Goal: Navigation & Orientation: Find specific page/section

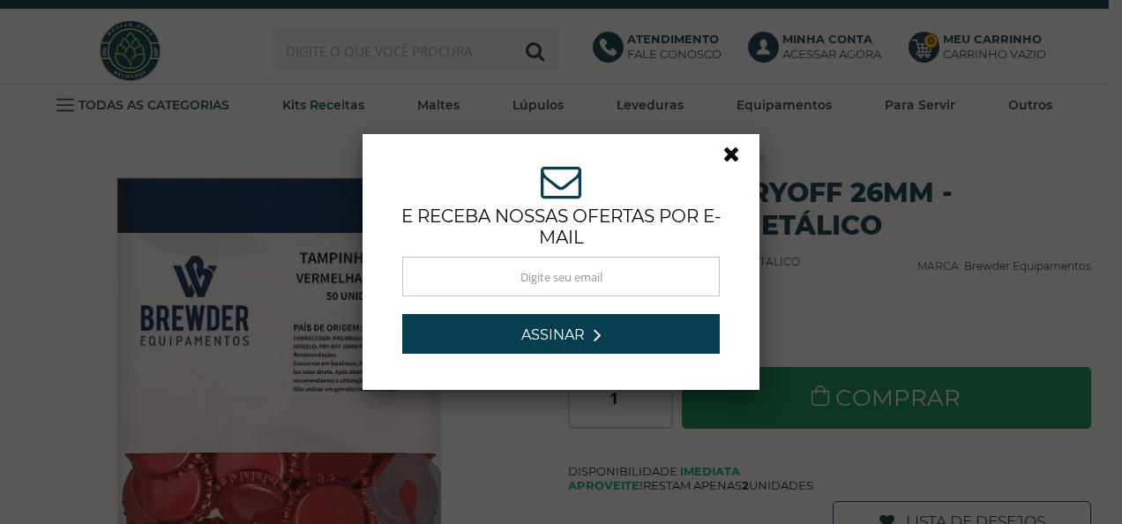
click at [728, 153] on link at bounding box center [739, 159] width 32 height 32
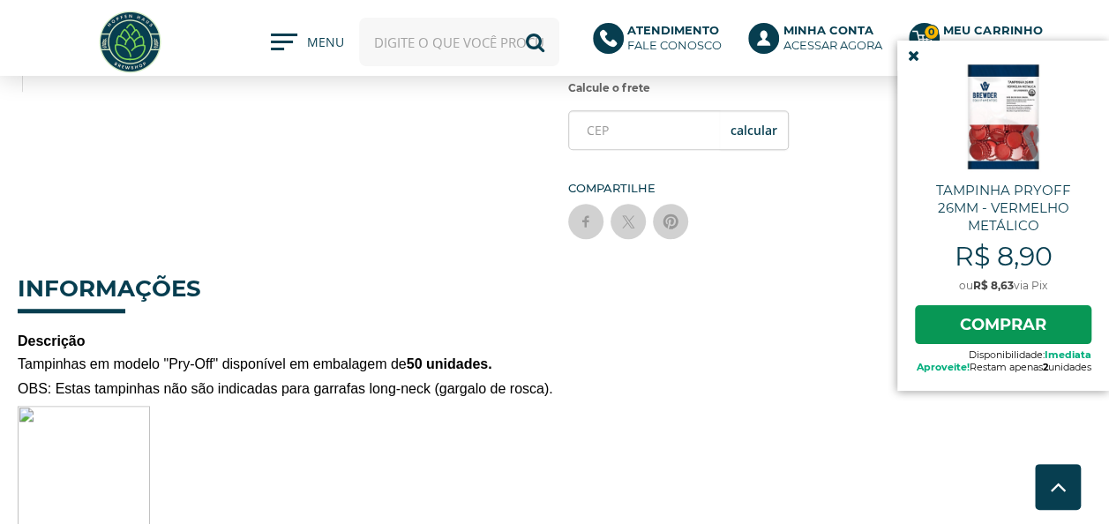
scroll to position [951, 0]
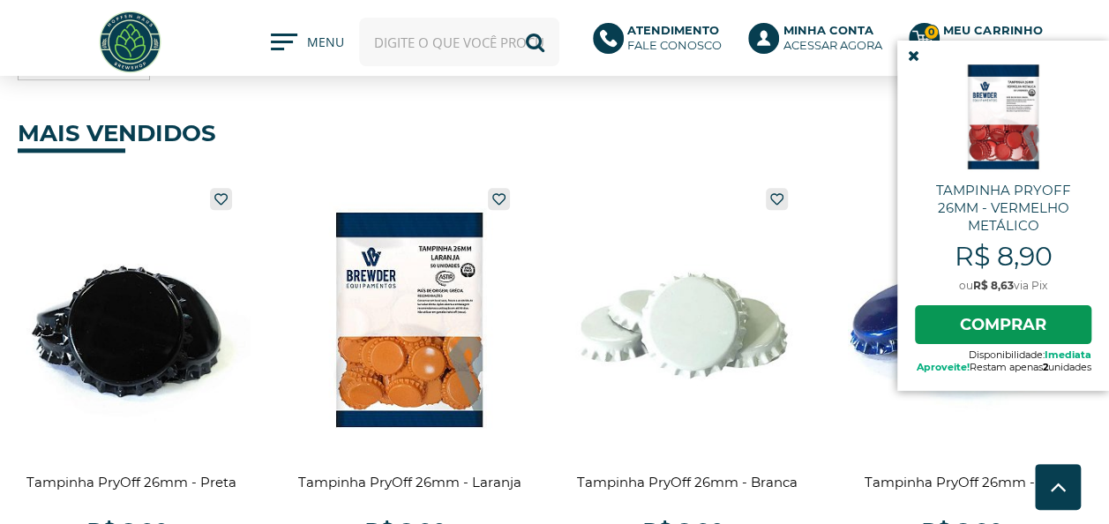
click at [910, 71] on link at bounding box center [913, 56] width 33 height 30
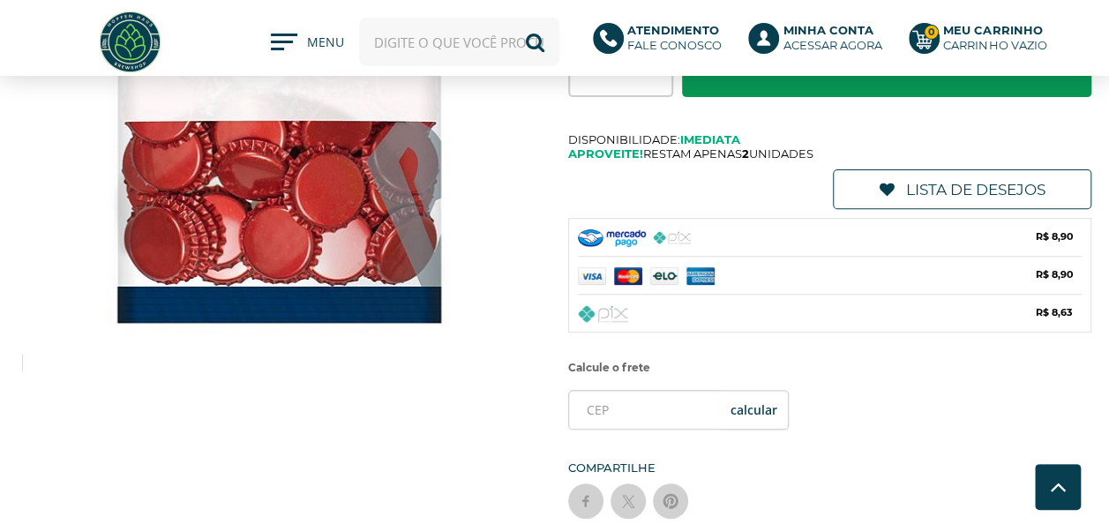
scroll to position [0, 0]
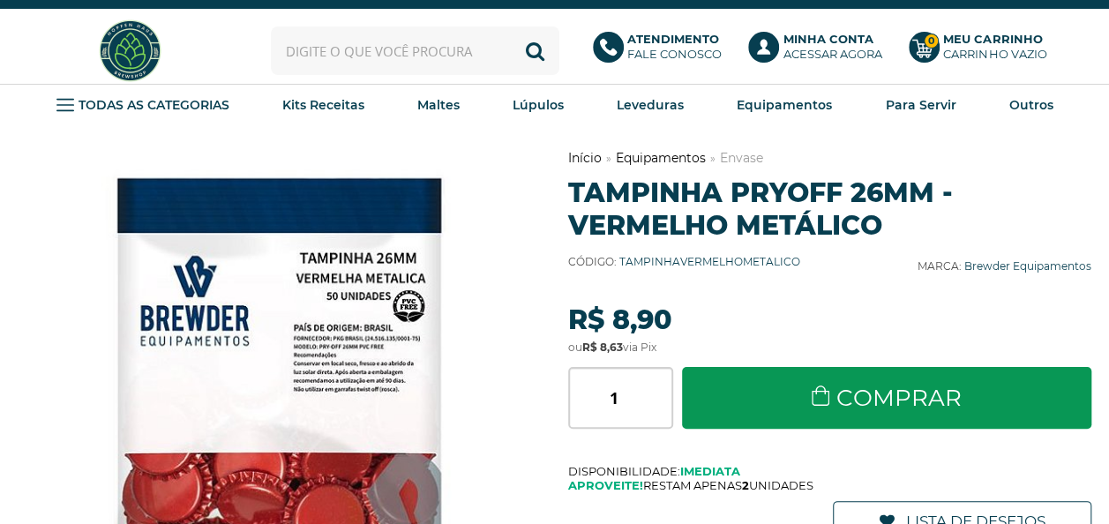
click at [738, 160] on link "Envase" at bounding box center [741, 158] width 43 height 16
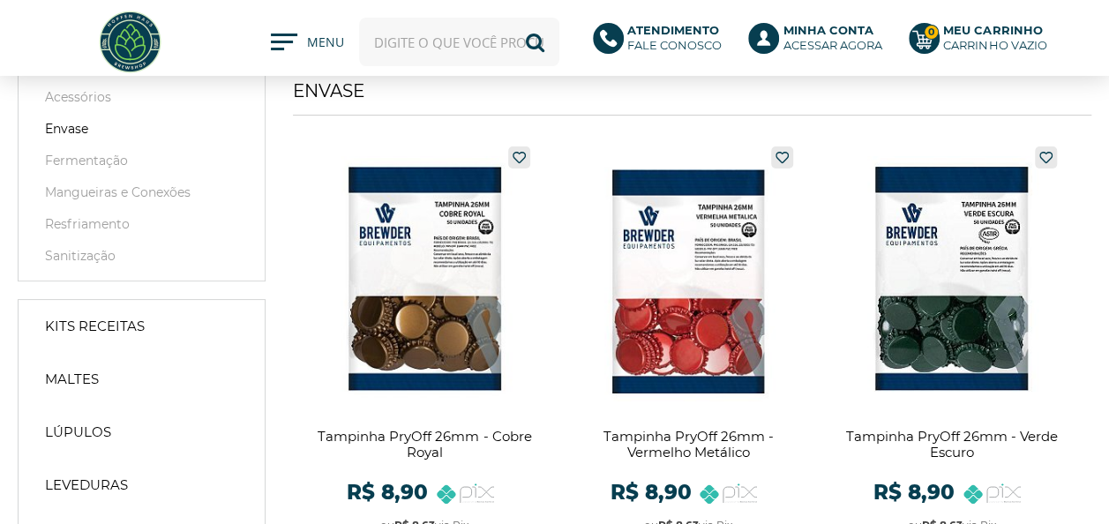
scroll to position [106, 0]
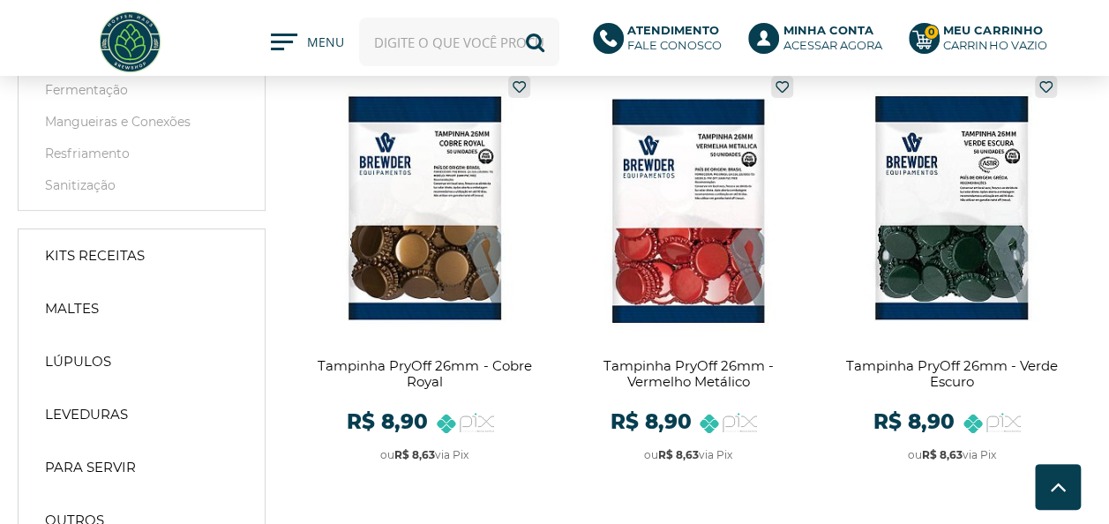
click at [125, 25] on img at bounding box center [130, 42] width 66 height 66
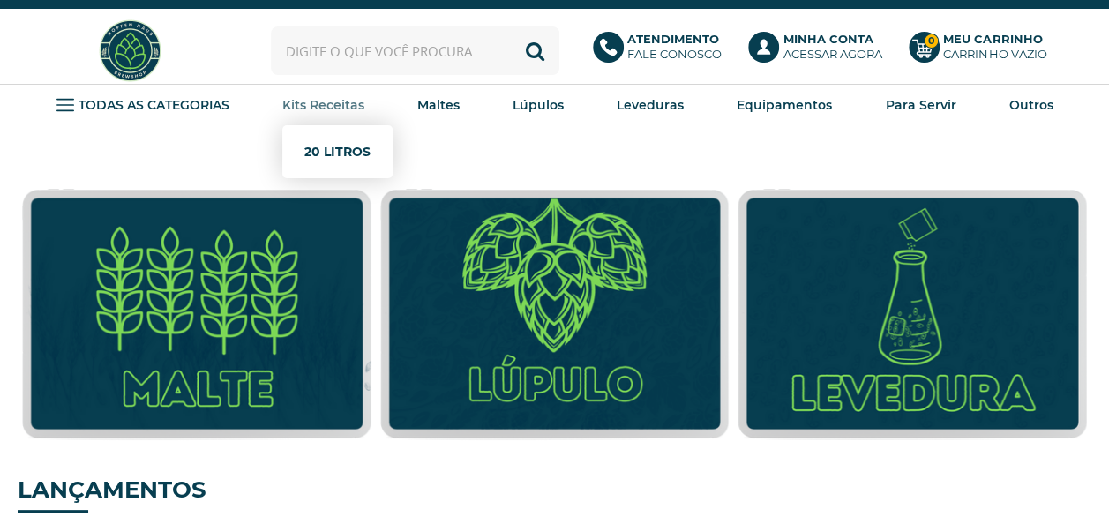
click at [327, 152] on link "20 Litros" at bounding box center [337, 151] width 66 height 35
